Goal: Check status: Check status

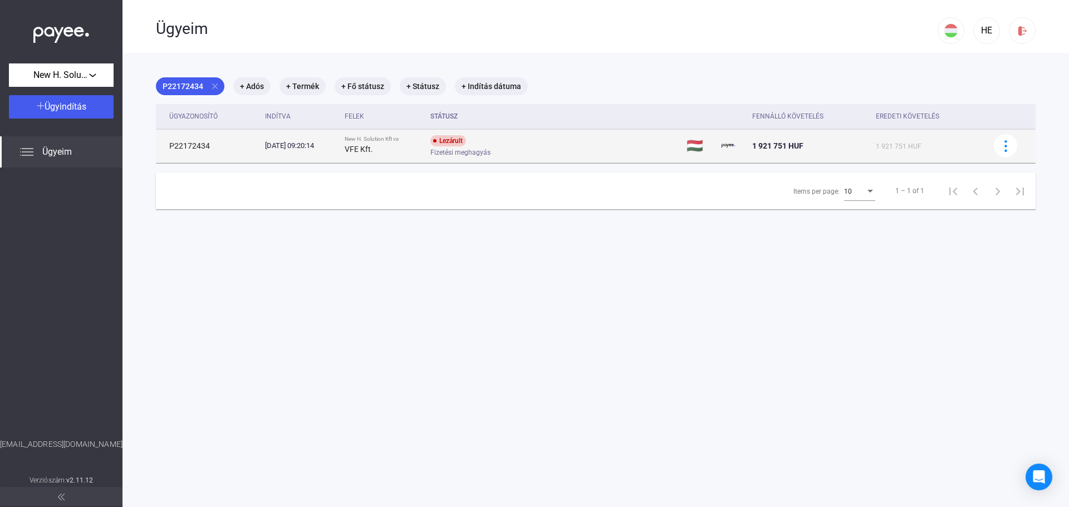
click at [528, 146] on div "Lezárult Fizetési meghagyás" at bounding box center [519, 146] width 178 height 22
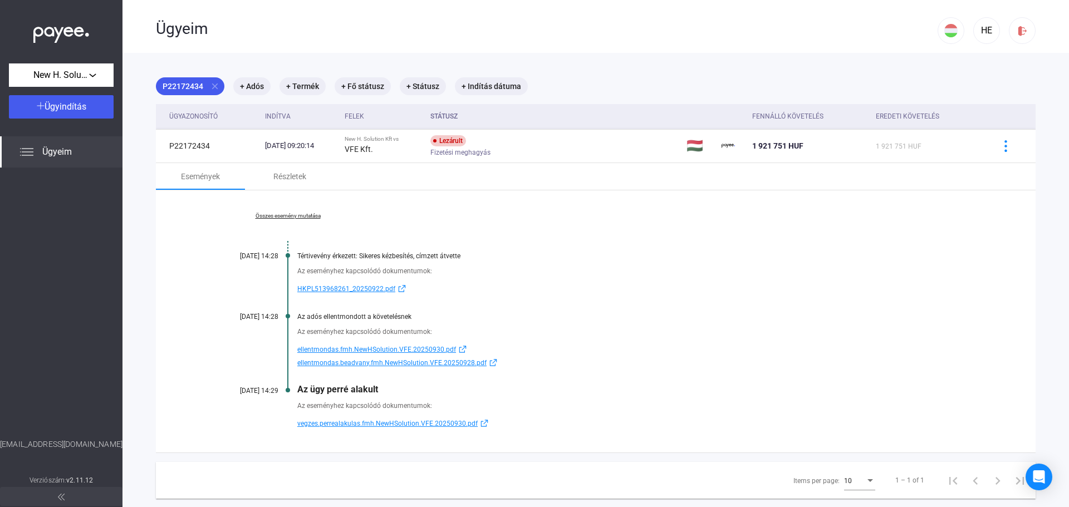
click at [272, 217] on link "Összes esemény mutatása" at bounding box center [288, 216] width 153 height 7
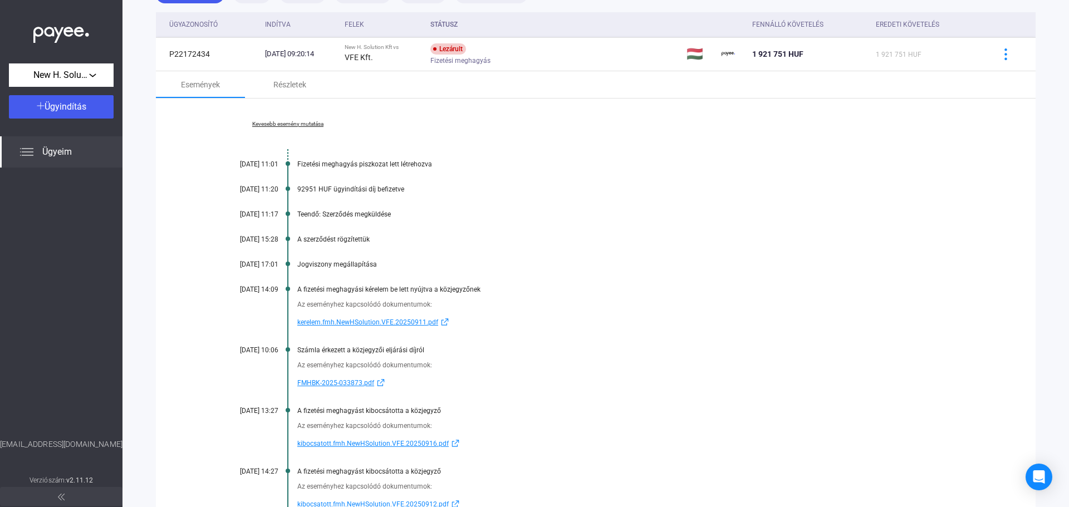
scroll to position [111, 0]
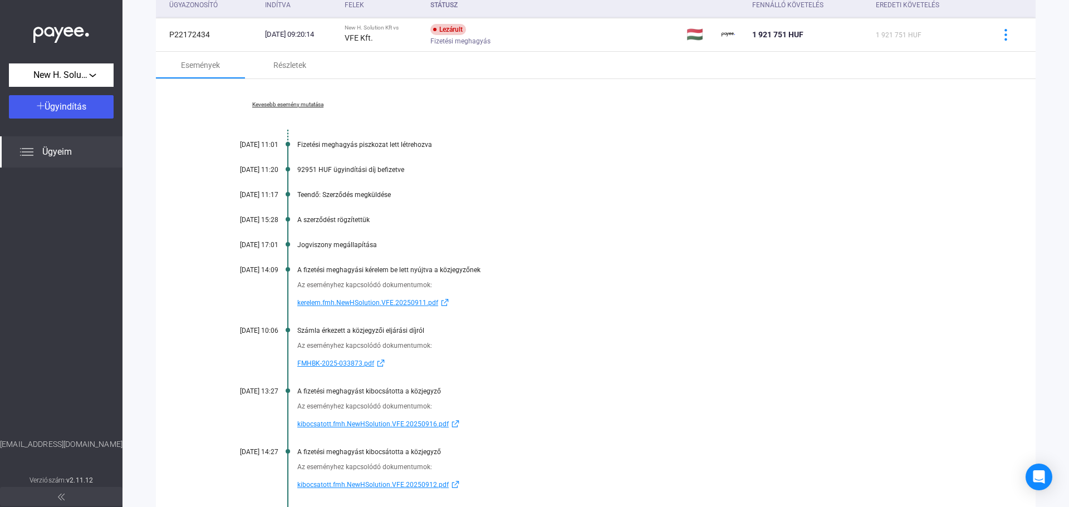
click at [340, 366] on span "FMHBK-2025-033873.pdf" at bounding box center [335, 363] width 77 height 13
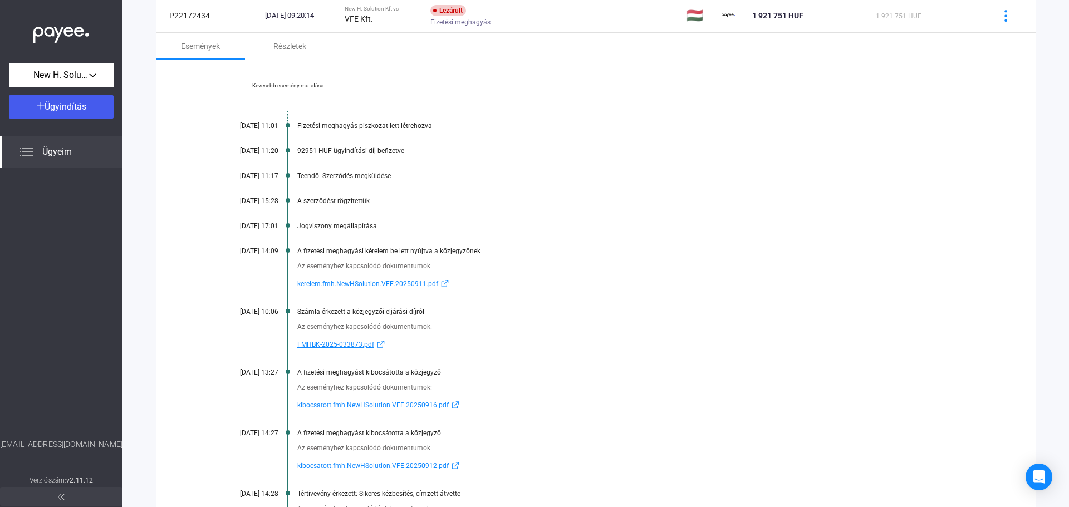
scroll to position [0, 0]
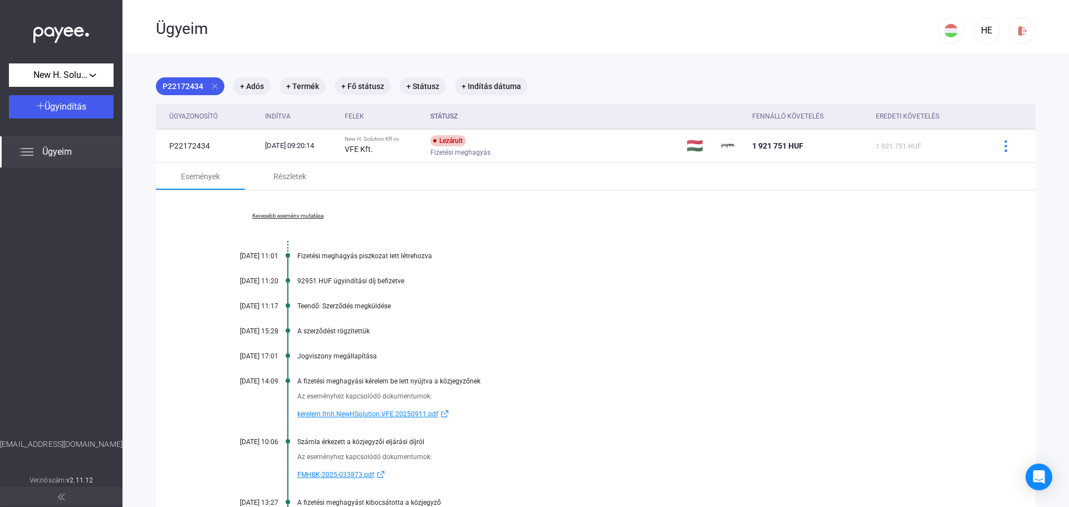
click at [65, 152] on span "Ügyeim" at bounding box center [57, 151] width 30 height 13
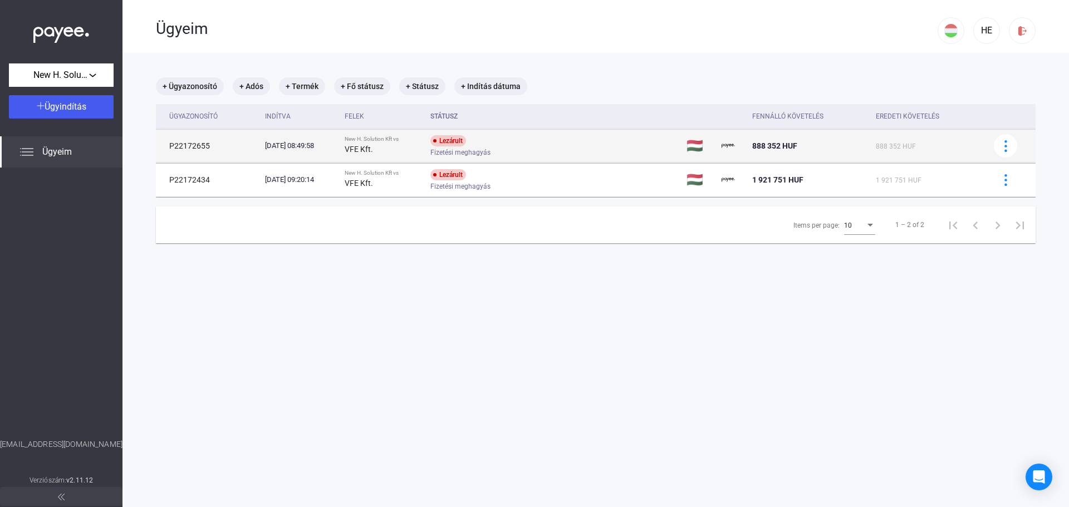
click at [545, 145] on div "Lezárult Fizetési meghagyás" at bounding box center [519, 146] width 178 height 22
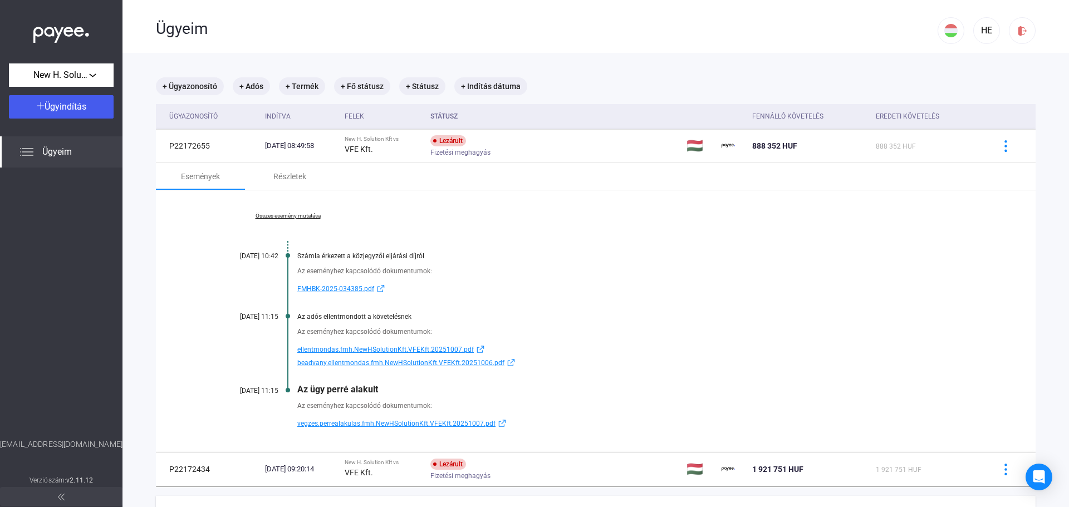
click at [322, 287] on span "FMHBK-2025-034385.pdf" at bounding box center [335, 288] width 77 height 13
